Goal: Information Seeking & Learning: Find specific fact

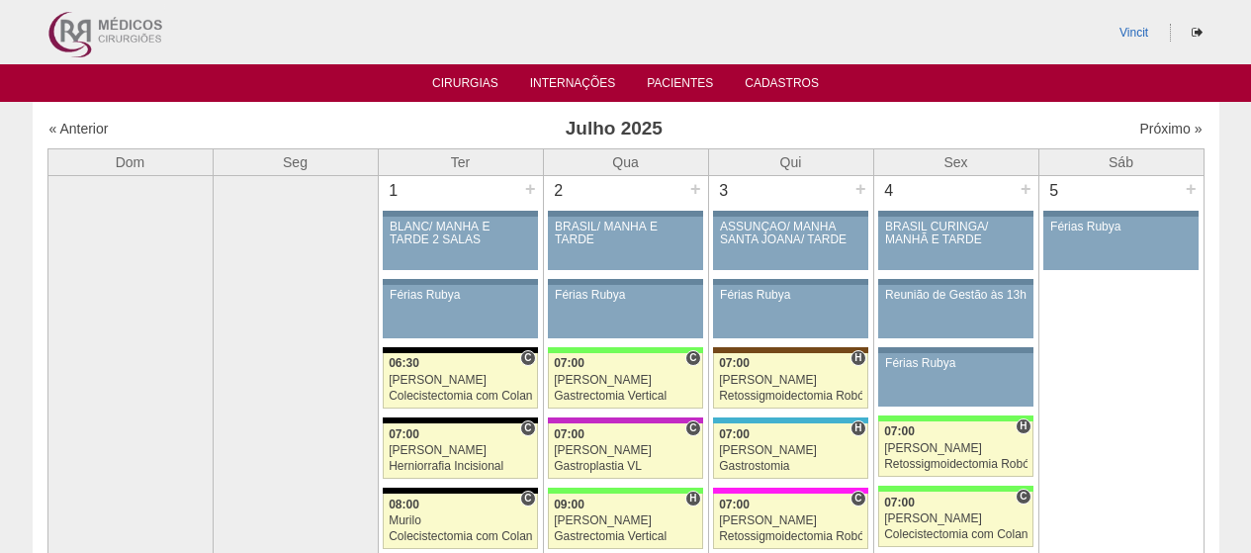
scroll to position [1483, 0]
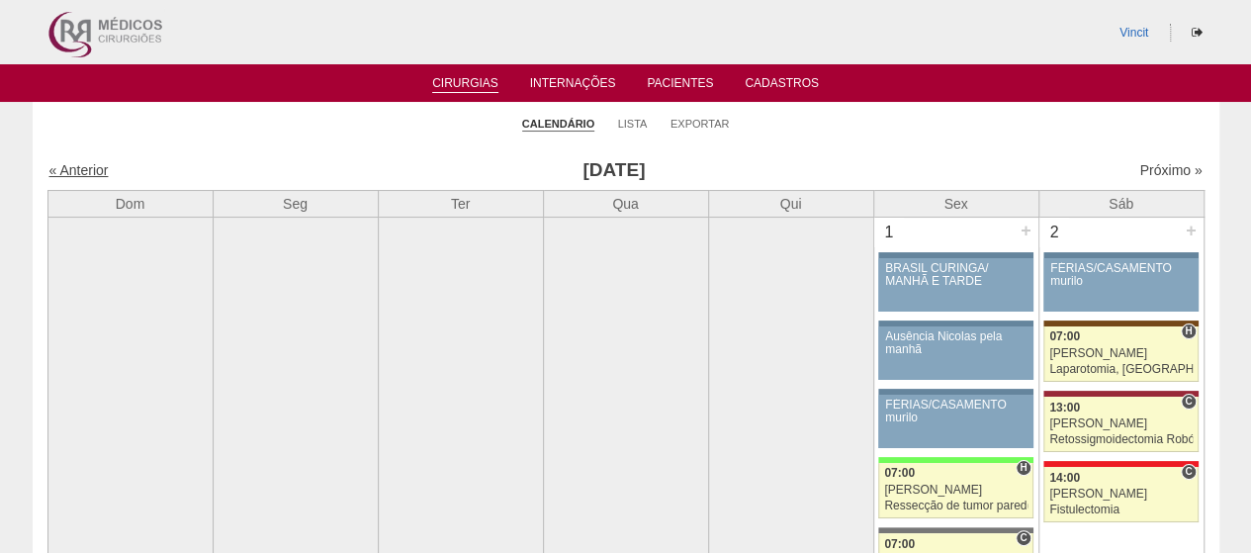
click at [73, 172] on link "« Anterior" at bounding box center [78, 170] width 59 height 16
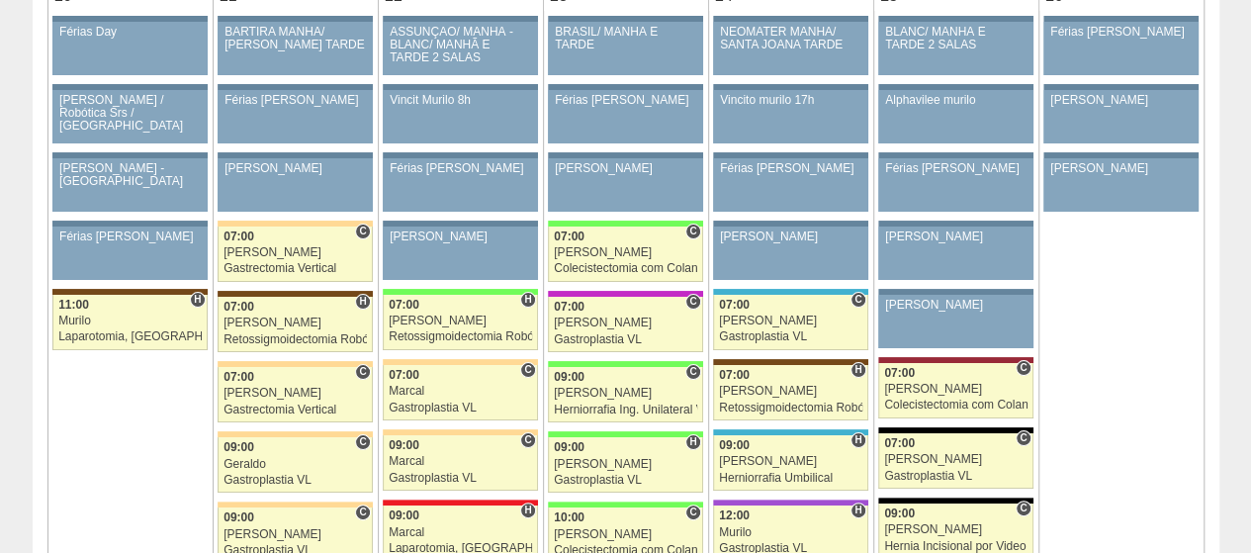
scroll to position [3757, 0]
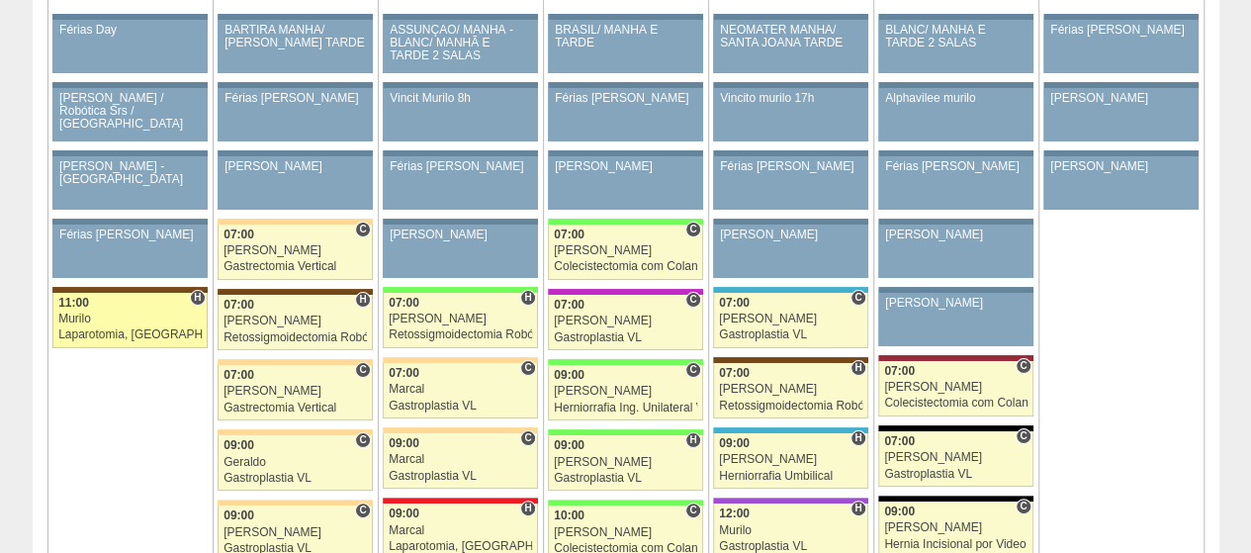
click at [123, 297] on div "11:00" at bounding box center [129, 303] width 143 height 13
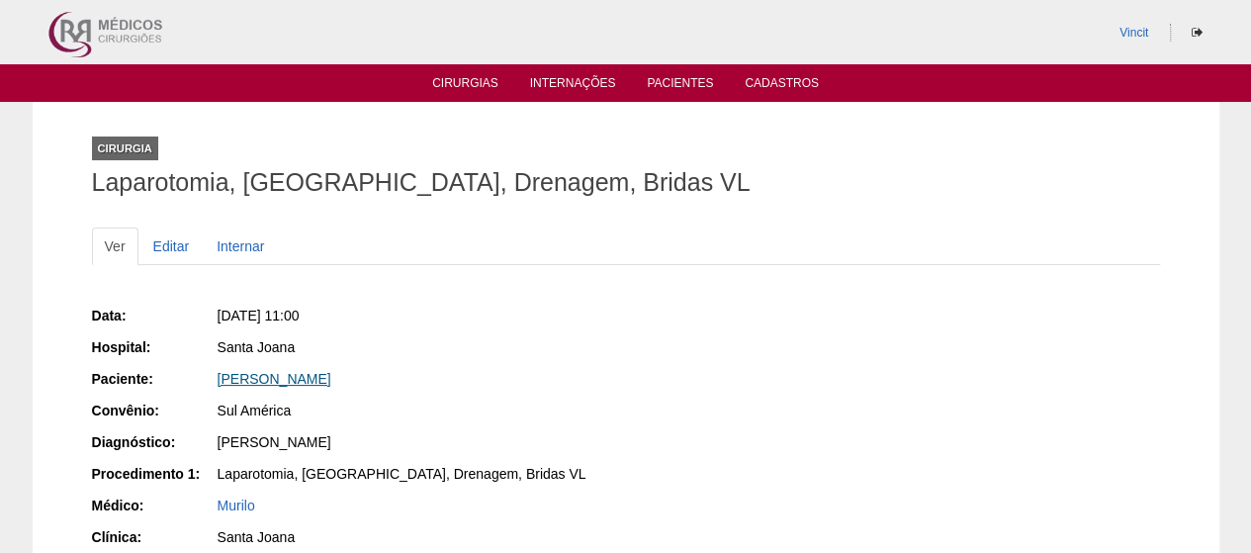
click at [331, 381] on link "Luciana da Silva Nunes Ferreira" at bounding box center [275, 379] width 114 height 16
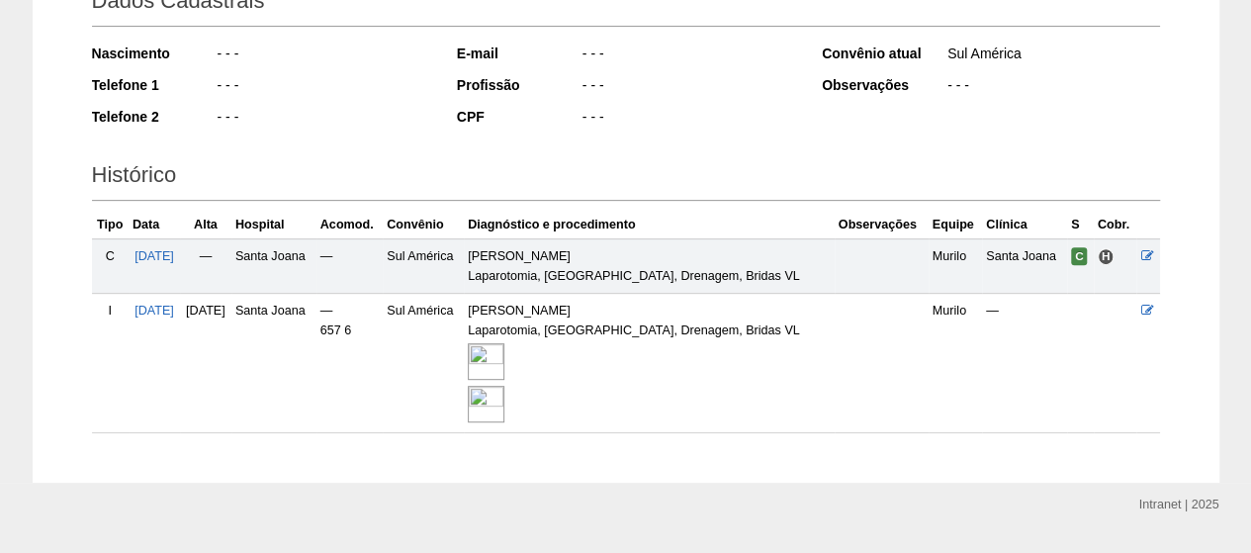
scroll to position [358, 0]
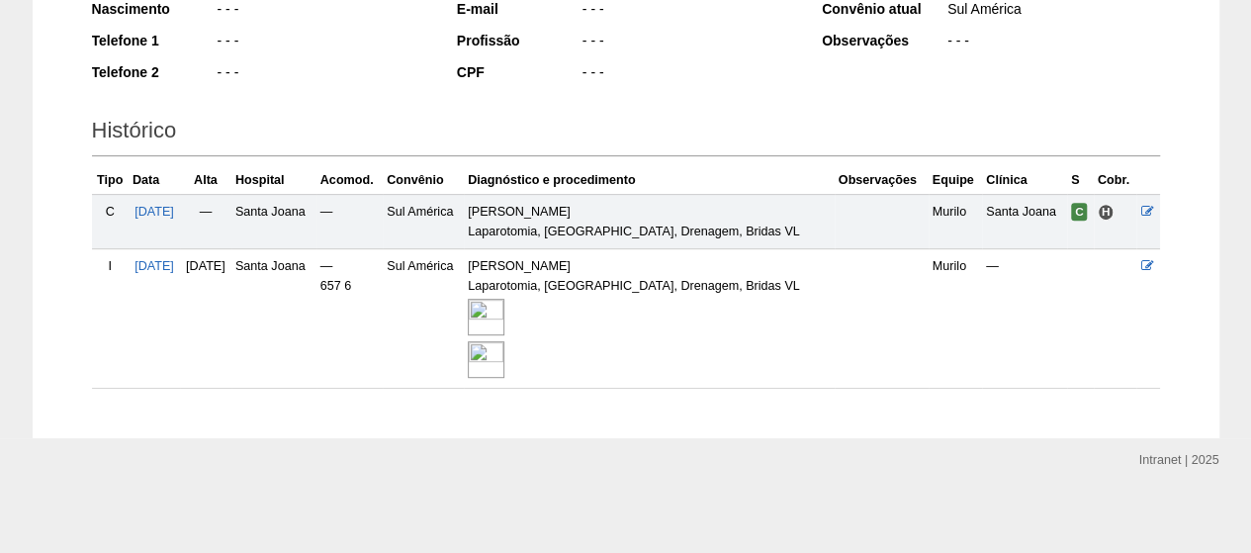
click at [504, 309] on img at bounding box center [486, 317] width 37 height 37
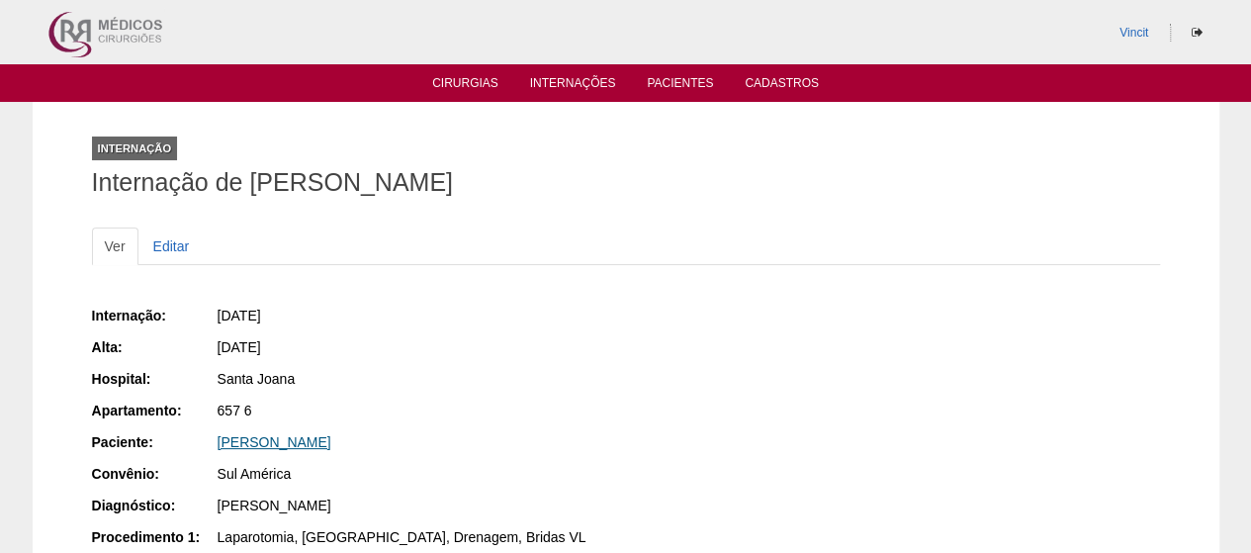
click at [270, 442] on link "[PERSON_NAME]" at bounding box center [275, 442] width 114 height 16
